Goal: Information Seeking & Learning: Learn about a topic

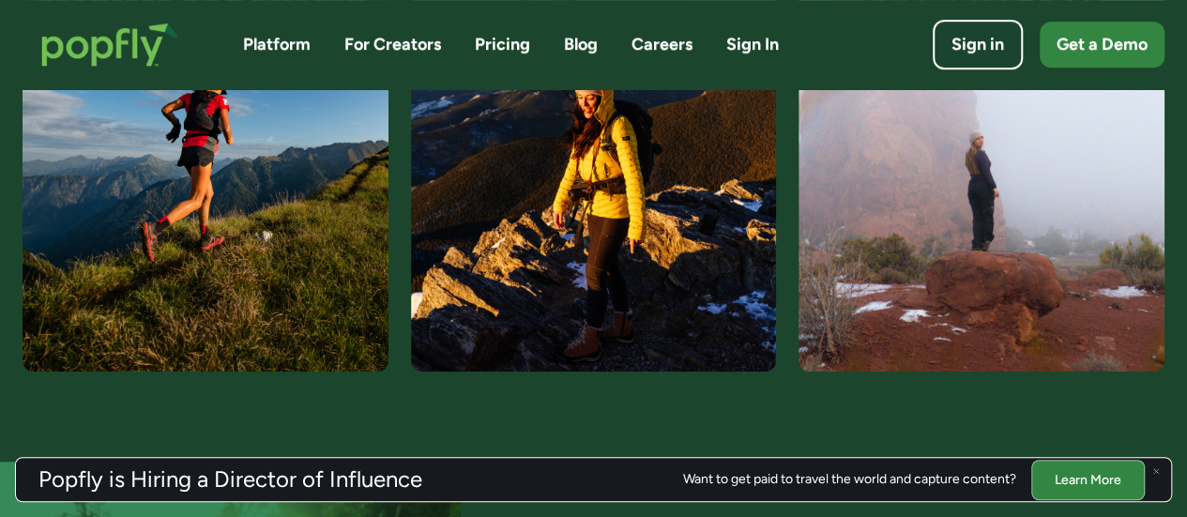
scroll to position [4034, 0]
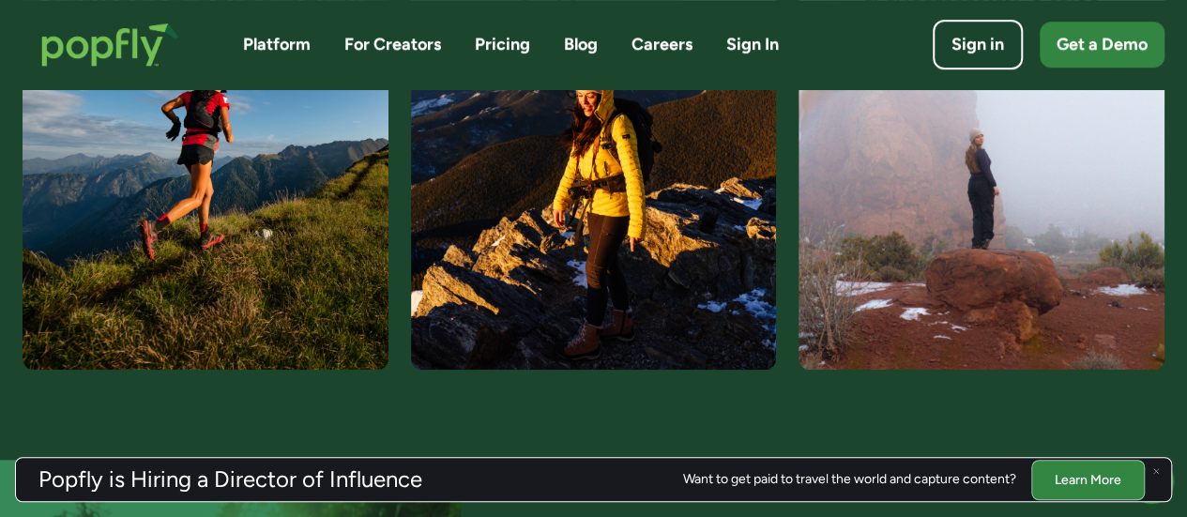
click at [997, 277] on img at bounding box center [982, 134] width 366 height 469
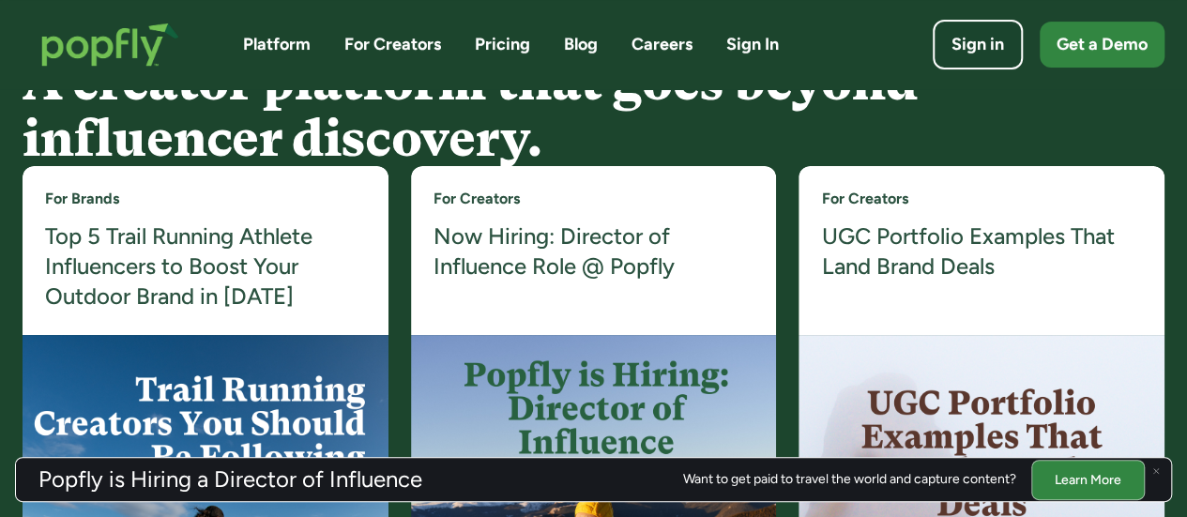
scroll to position [3600, 0]
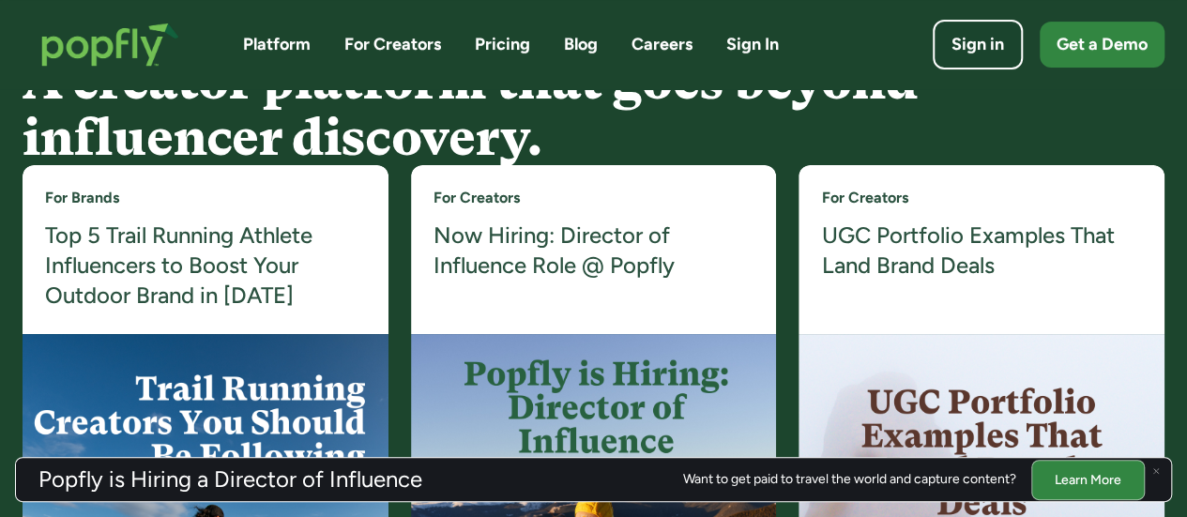
drag, startPoint x: 1003, startPoint y: 130, endPoint x: 1125, endPoint y: 286, distance: 197.3
click at [1125, 286] on div "For Creators UGC Portfolio Examples That Land Brand Deals" at bounding box center [982, 249] width 366 height 169
click at [1000, 232] on h4 "UGC Portfolio Examples That Land Brand Deals" at bounding box center [981, 251] width 321 height 61
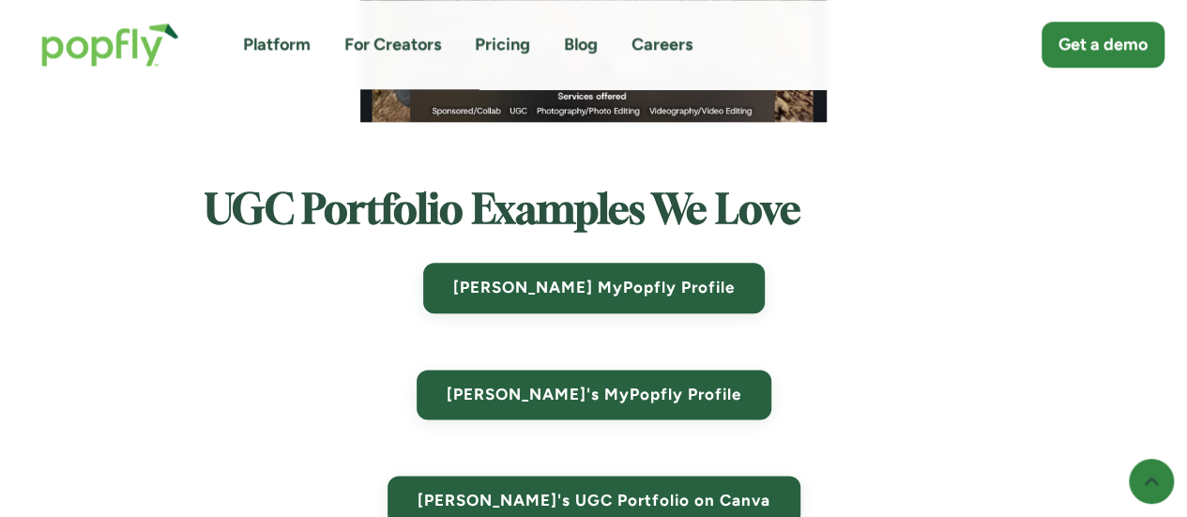
scroll to position [8158, 0]
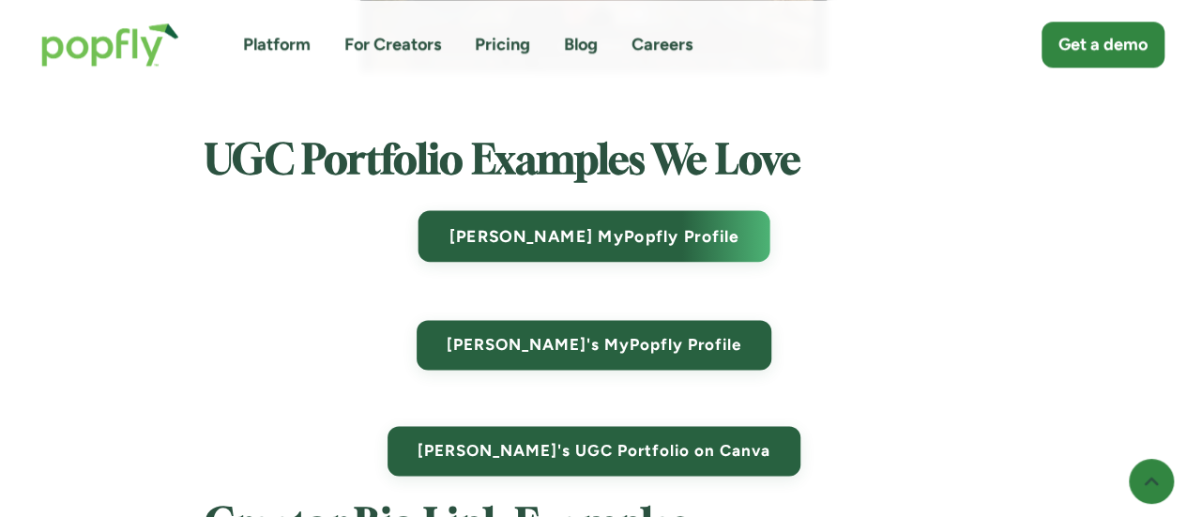
click at [698, 235] on link "Ryan's MyPopfly Profile" at bounding box center [594, 237] width 352 height 52
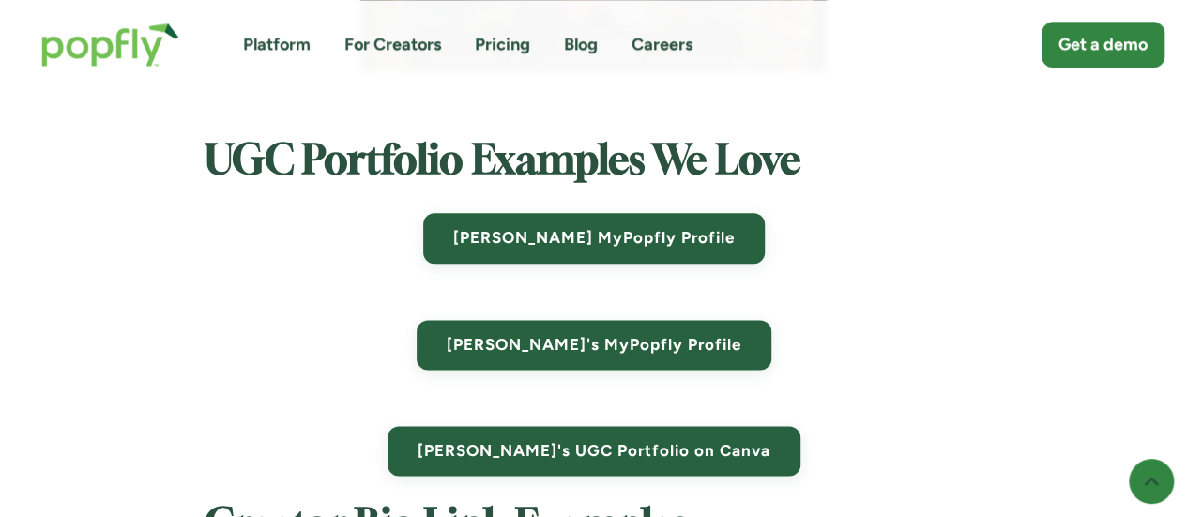
click at [129, 41] on img "home" at bounding box center [111, 45] width 176 height 82
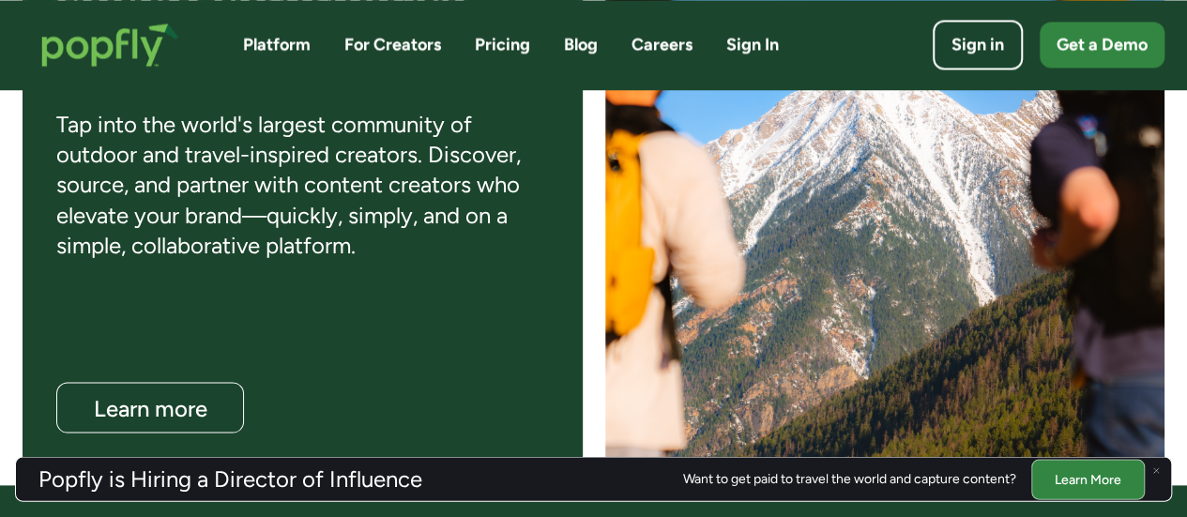
scroll to position [1731, 0]
